Goal: Navigation & Orientation: Find specific page/section

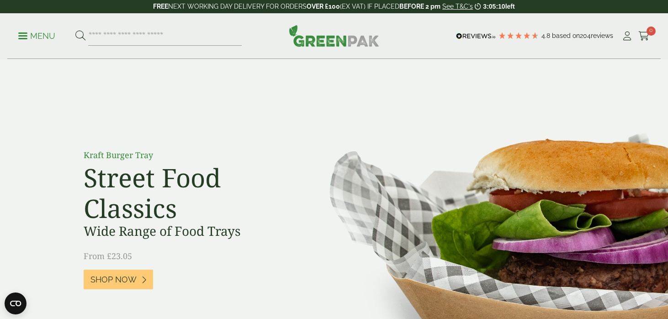
scroll to position [1143, 0]
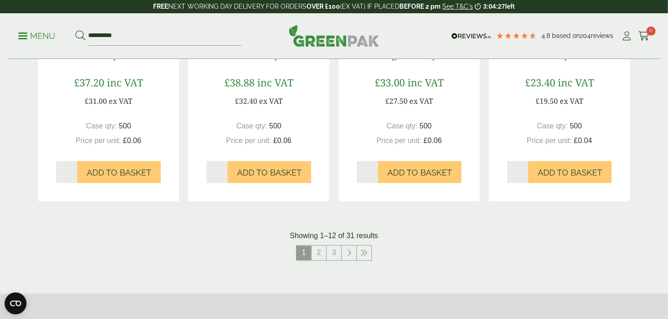
scroll to position [687, 0]
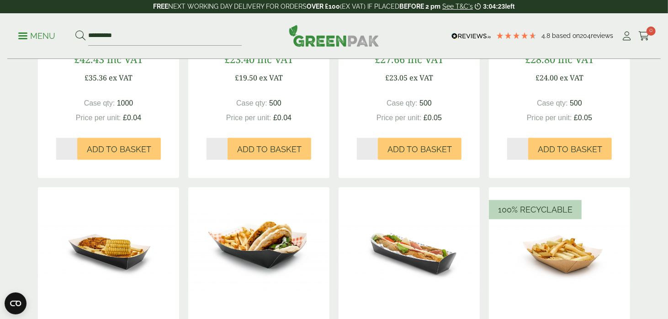
click at [571, 262] on img at bounding box center [559, 244] width 141 height 114
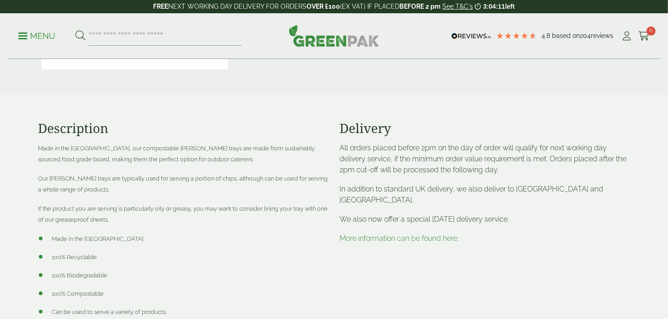
scroll to position [558, 0]
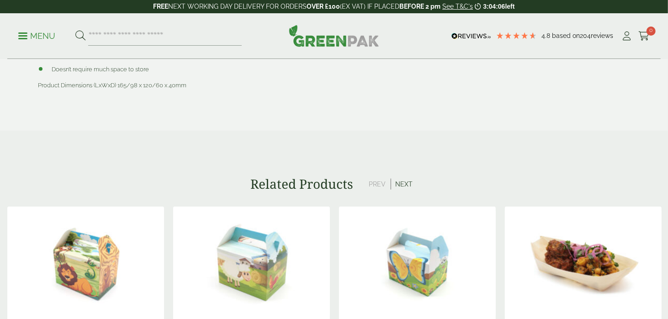
click at [667, 37] on div "Menu 4.8 Based on 204" at bounding box center [334, 36] width 668 height 46
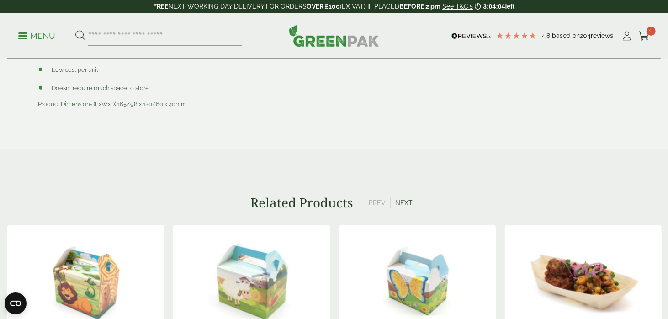
scroll to position [279, 0]
